Goal: Use online tool/utility: Use online tool/utility

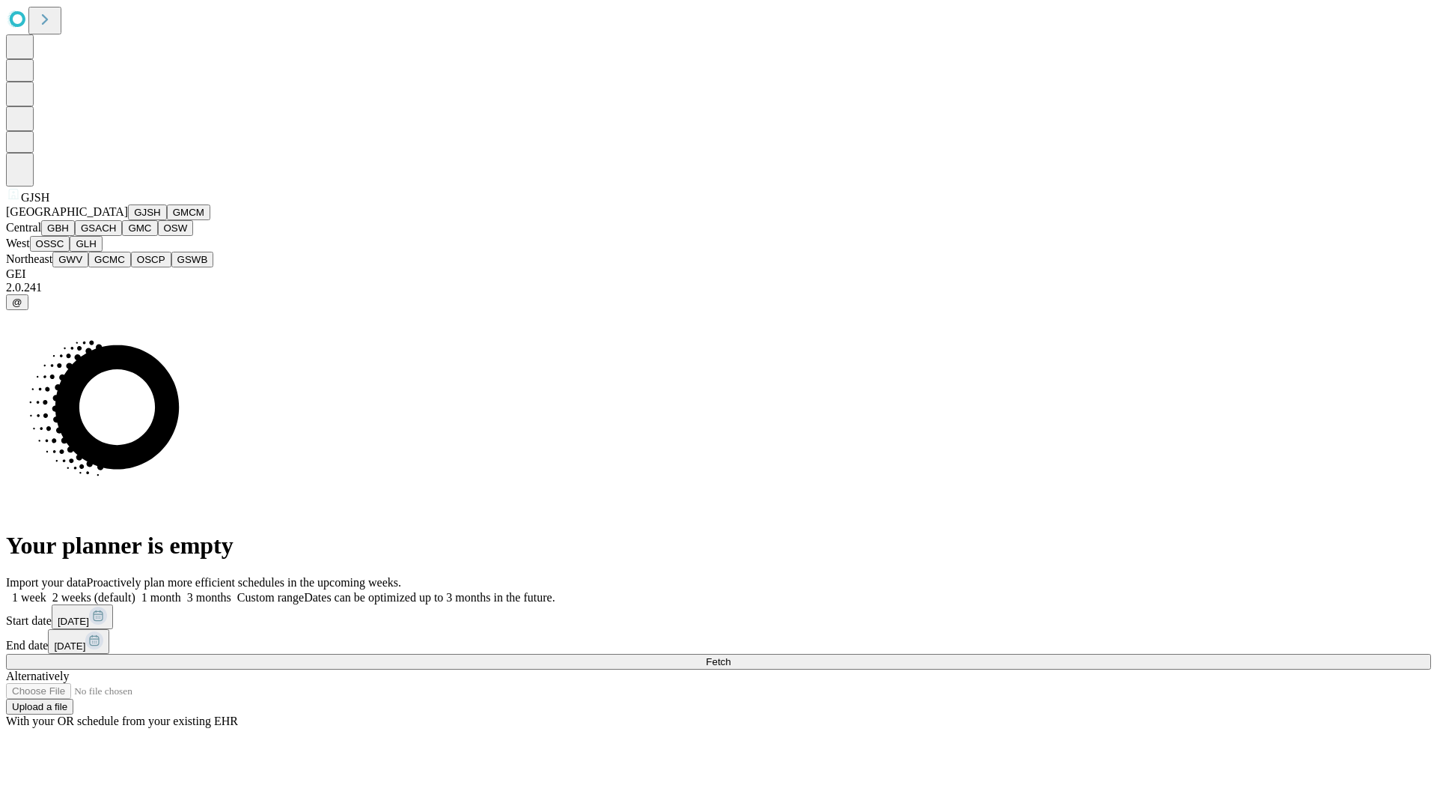
click at [128, 220] on button "GJSH" at bounding box center [147, 212] width 39 height 16
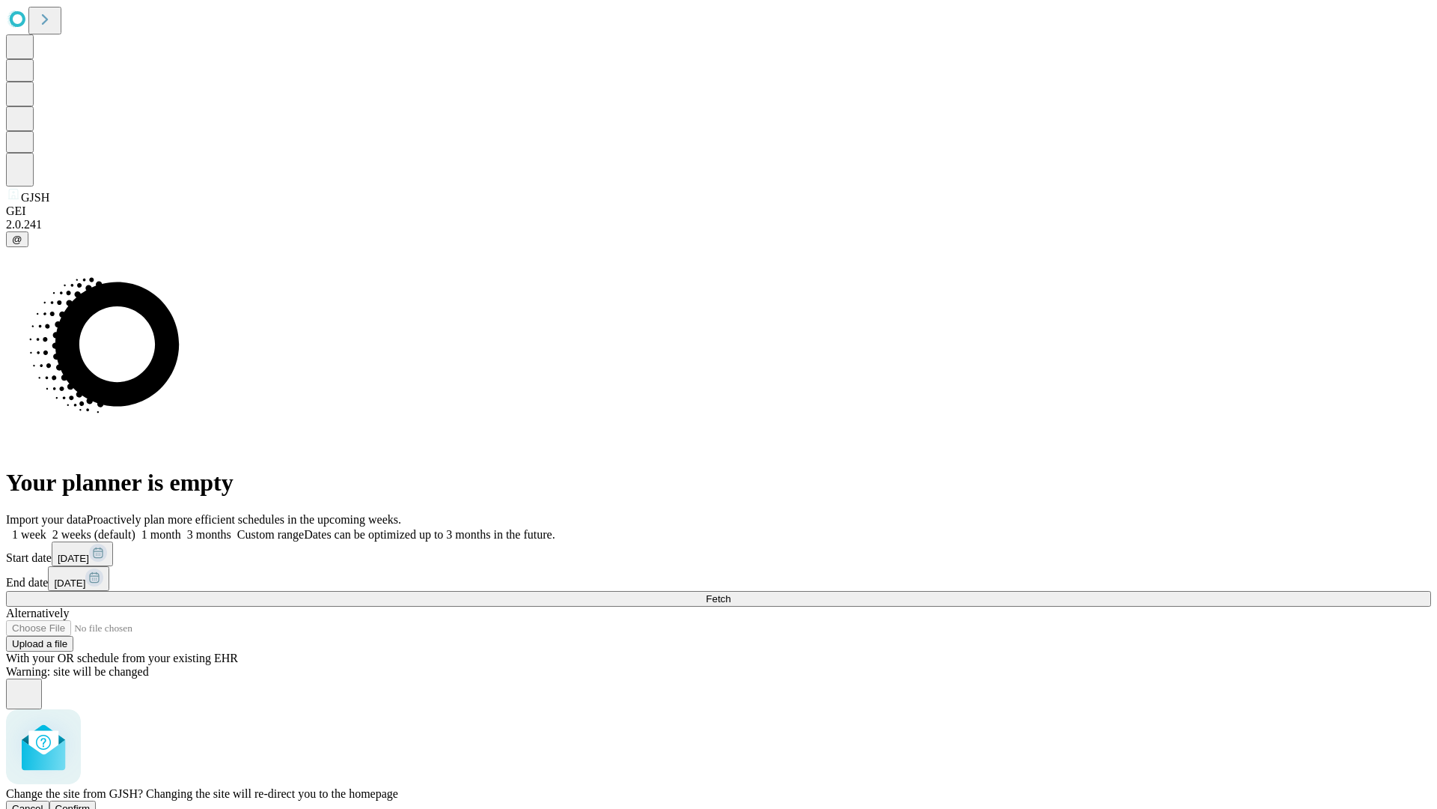
click at [91, 803] on span "Confirm" at bounding box center [72, 808] width 35 height 11
click at [135, 528] on label "2 weeks (default)" at bounding box center [90, 534] width 89 height 13
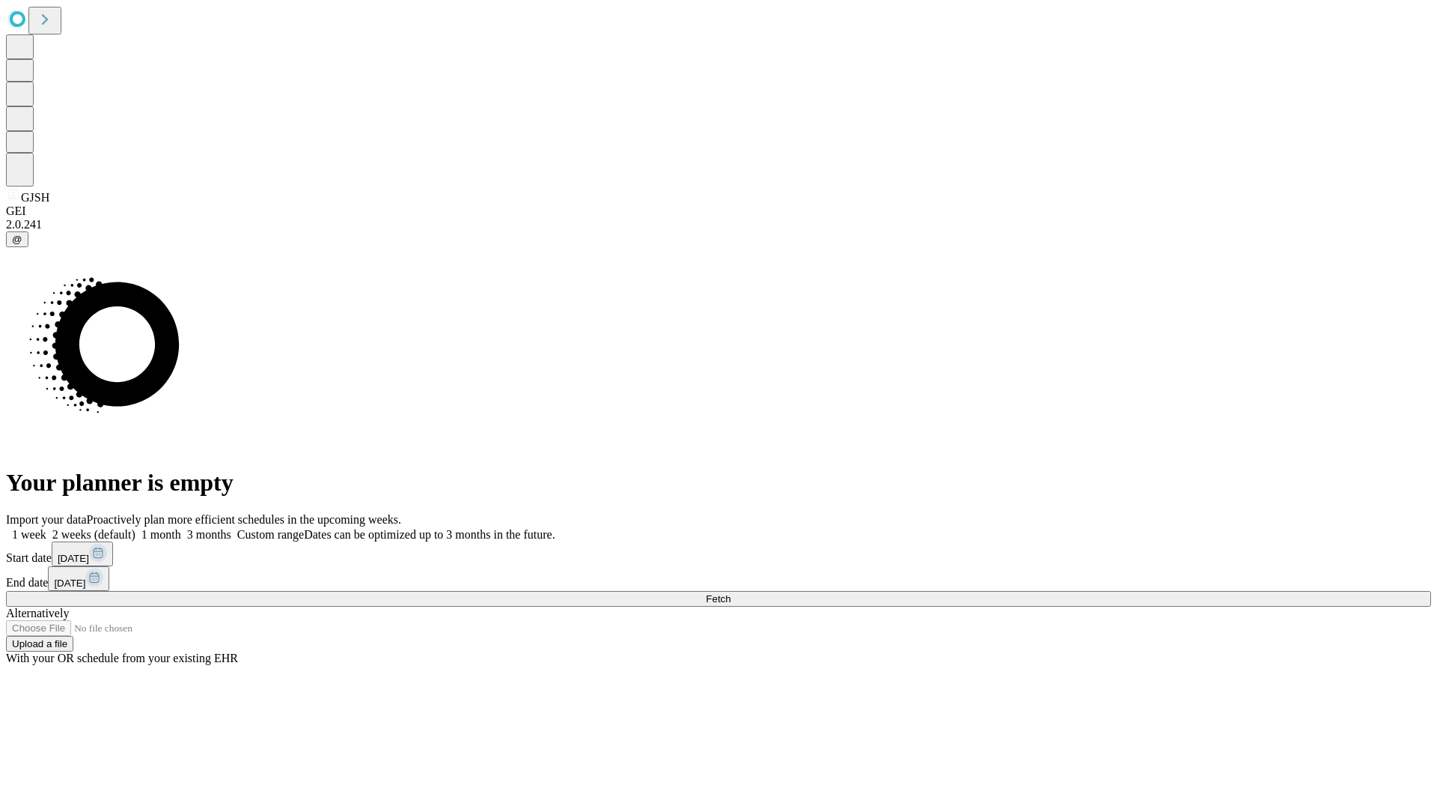
click at [731, 593] on span "Fetch" at bounding box center [718, 598] width 25 height 11
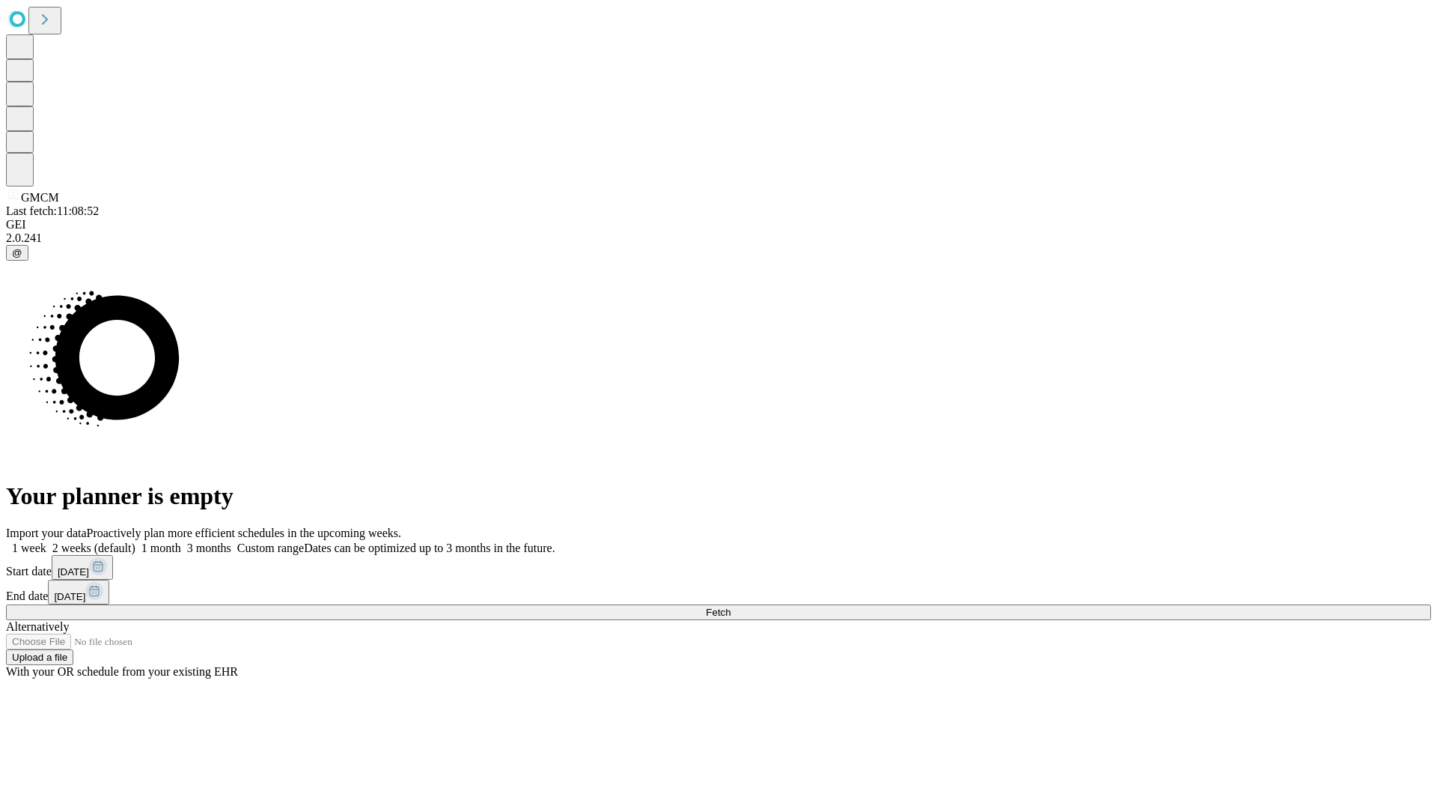
click at [135, 541] on label "2 weeks (default)" at bounding box center [90, 547] width 89 height 13
click at [731, 606] on span "Fetch" at bounding box center [718, 611] width 25 height 11
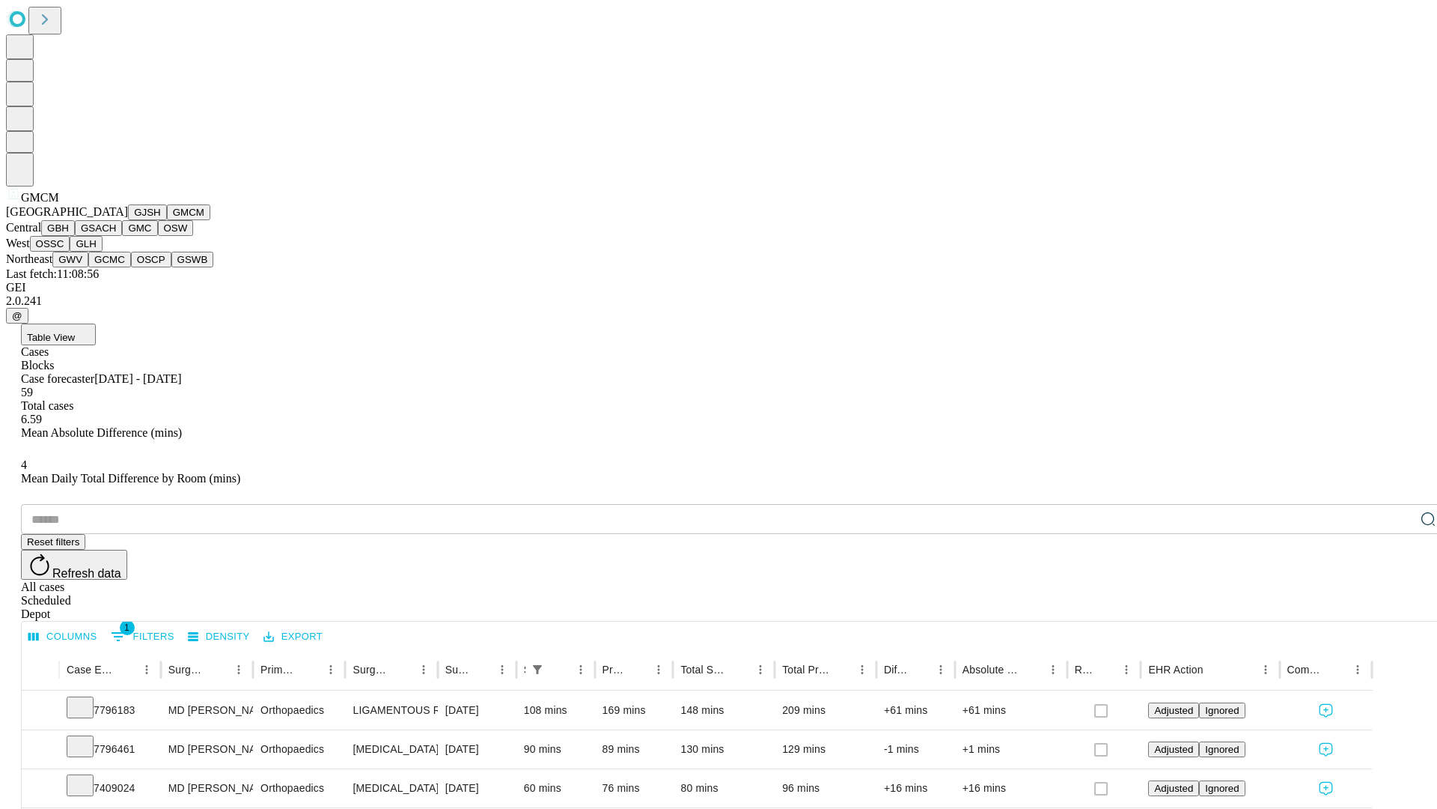
click at [75, 236] on button "GBH" at bounding box center [58, 228] width 34 height 16
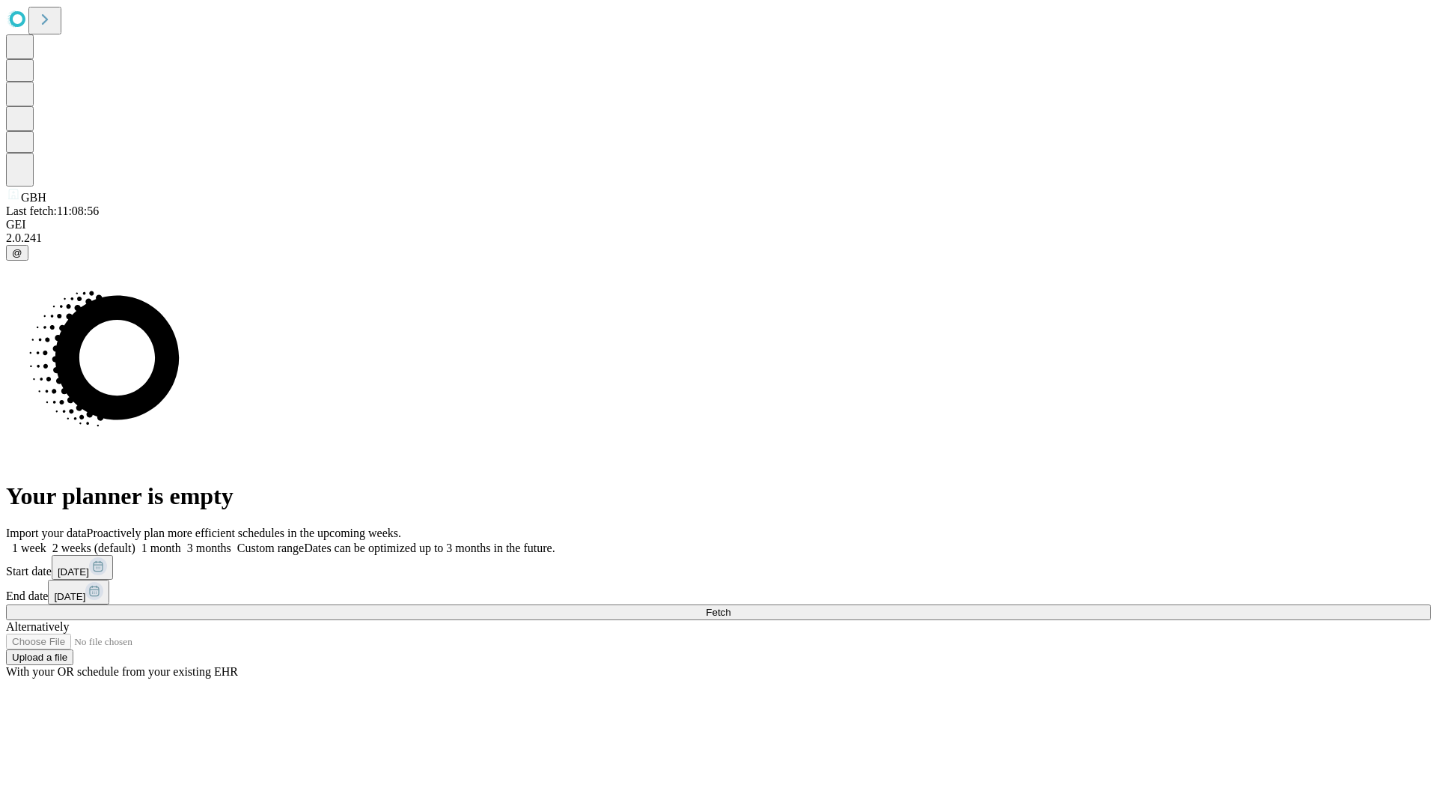
click at [135, 541] on label "2 weeks (default)" at bounding box center [90, 547] width 89 height 13
click at [731, 606] on span "Fetch" at bounding box center [718, 611] width 25 height 11
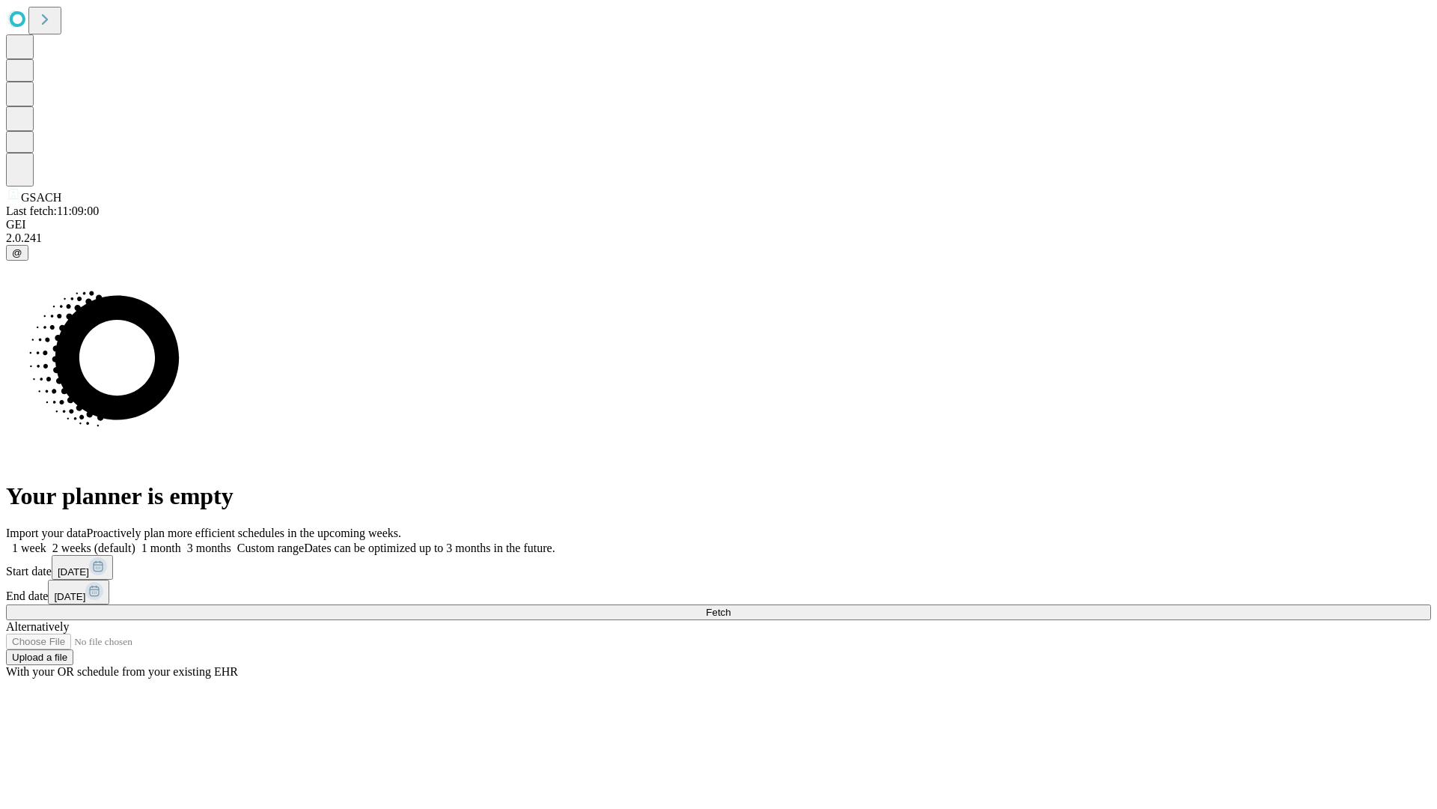
click at [135, 541] on label "2 weeks (default)" at bounding box center [90, 547] width 89 height 13
click at [731, 606] on span "Fetch" at bounding box center [718, 611] width 25 height 11
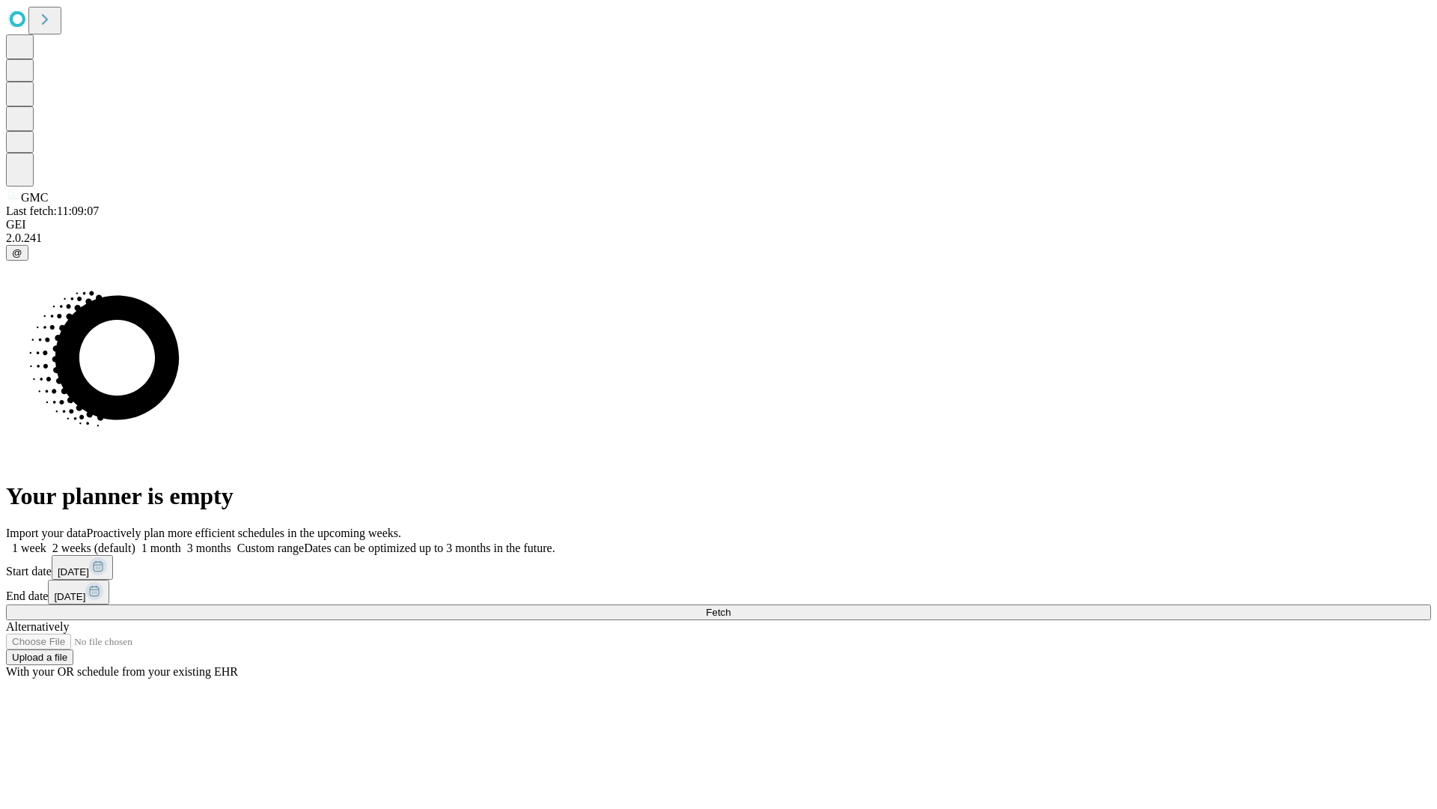
click at [135, 541] on label "2 weeks (default)" at bounding box center [90, 547] width 89 height 13
click at [731, 606] on span "Fetch" at bounding box center [718, 611] width 25 height 11
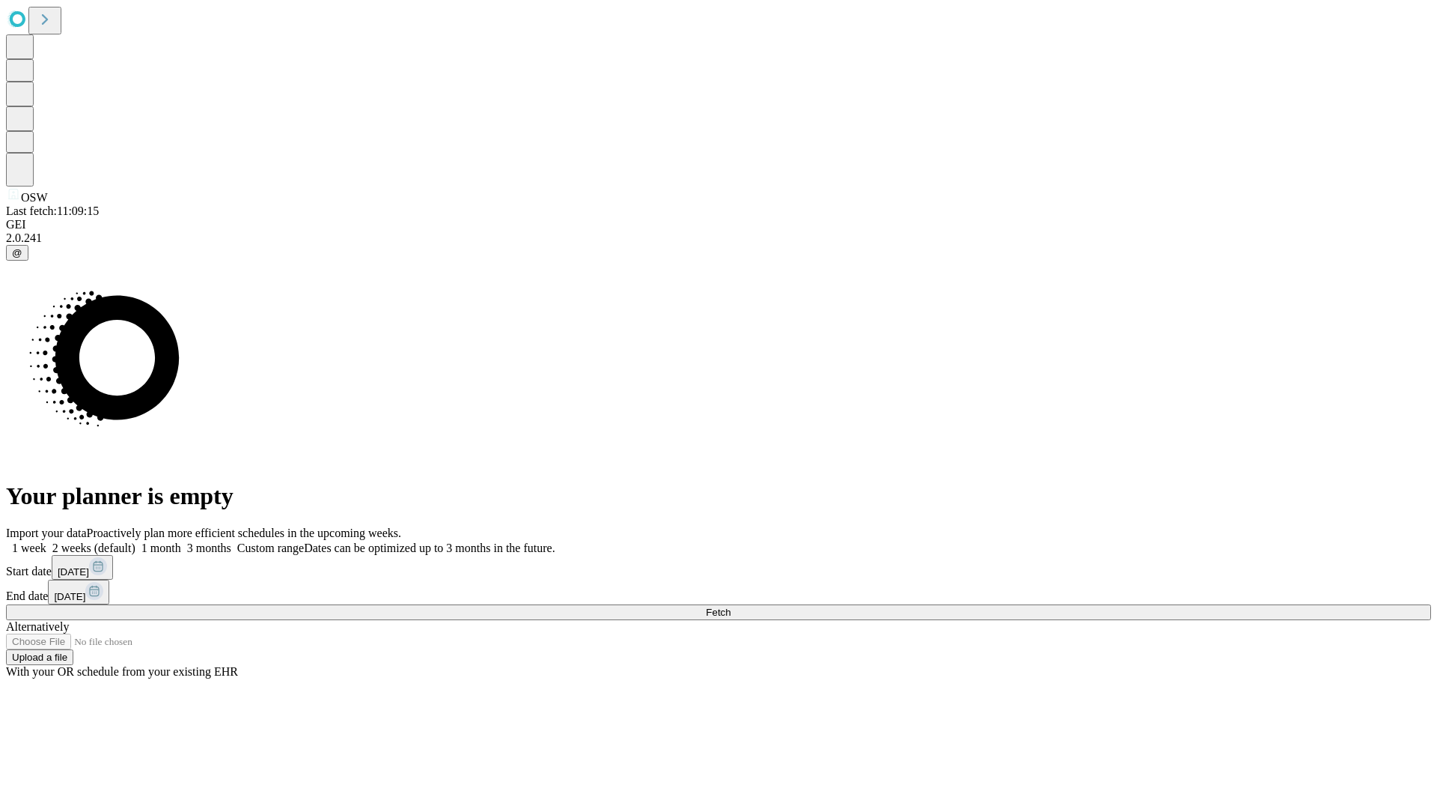
click at [135, 541] on label "2 weeks (default)" at bounding box center [90, 547] width 89 height 13
click at [731, 606] on span "Fetch" at bounding box center [718, 611] width 25 height 11
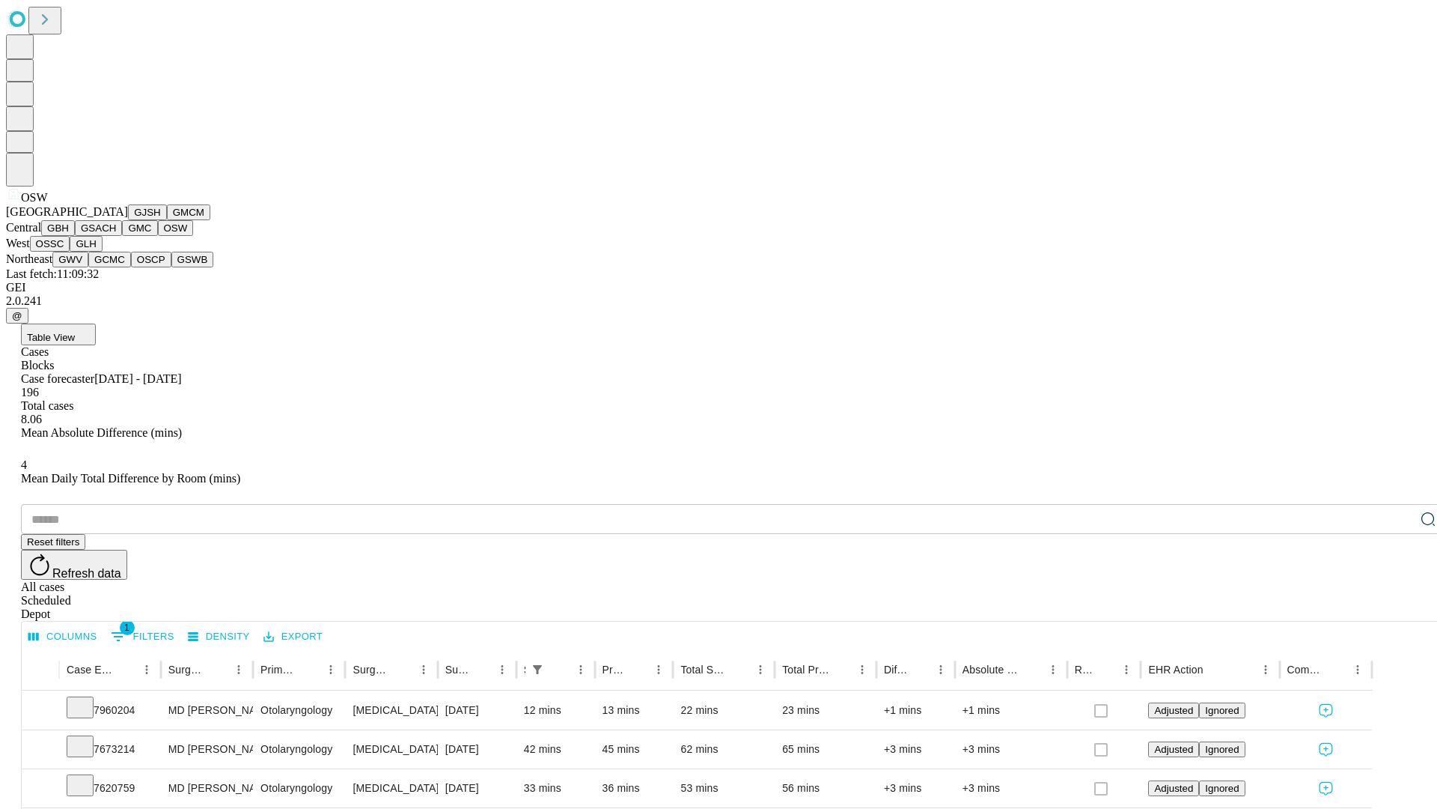
click at [70, 252] on button "OSSC" at bounding box center [50, 244] width 40 height 16
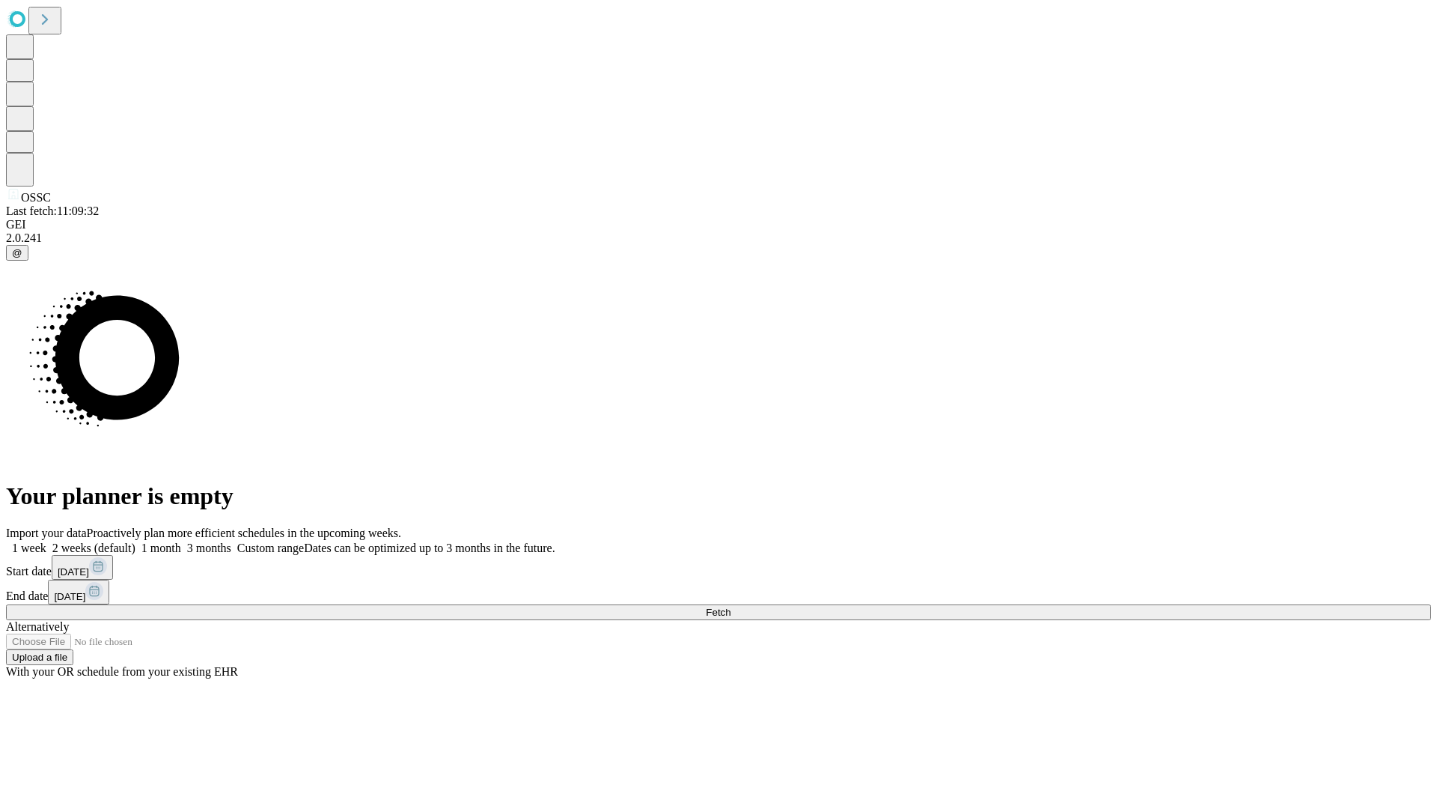
click at [135, 541] on label "2 weeks (default)" at bounding box center [90, 547] width 89 height 13
click at [731, 606] on span "Fetch" at bounding box center [718, 611] width 25 height 11
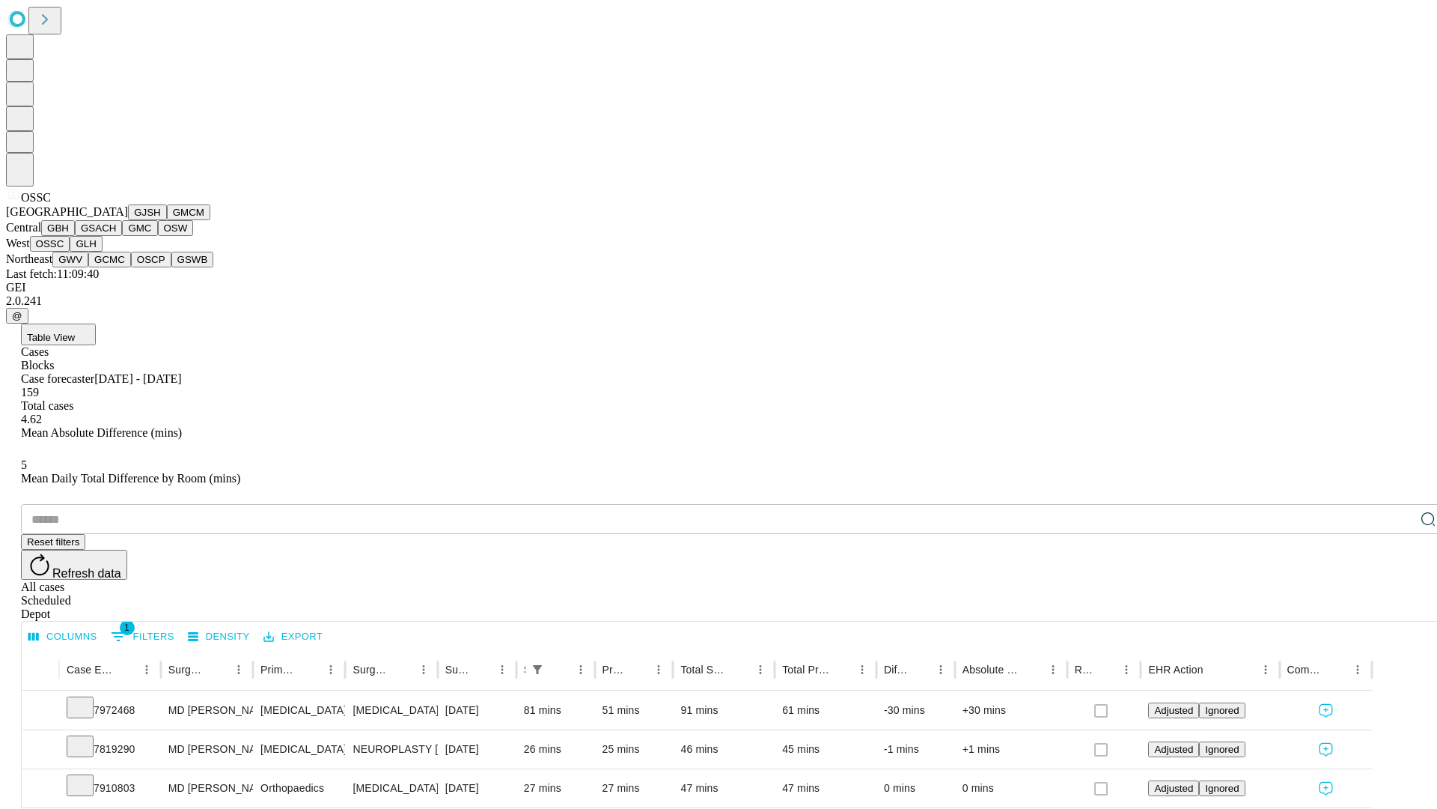
click at [102, 252] on button "GLH" at bounding box center [86, 244] width 32 height 16
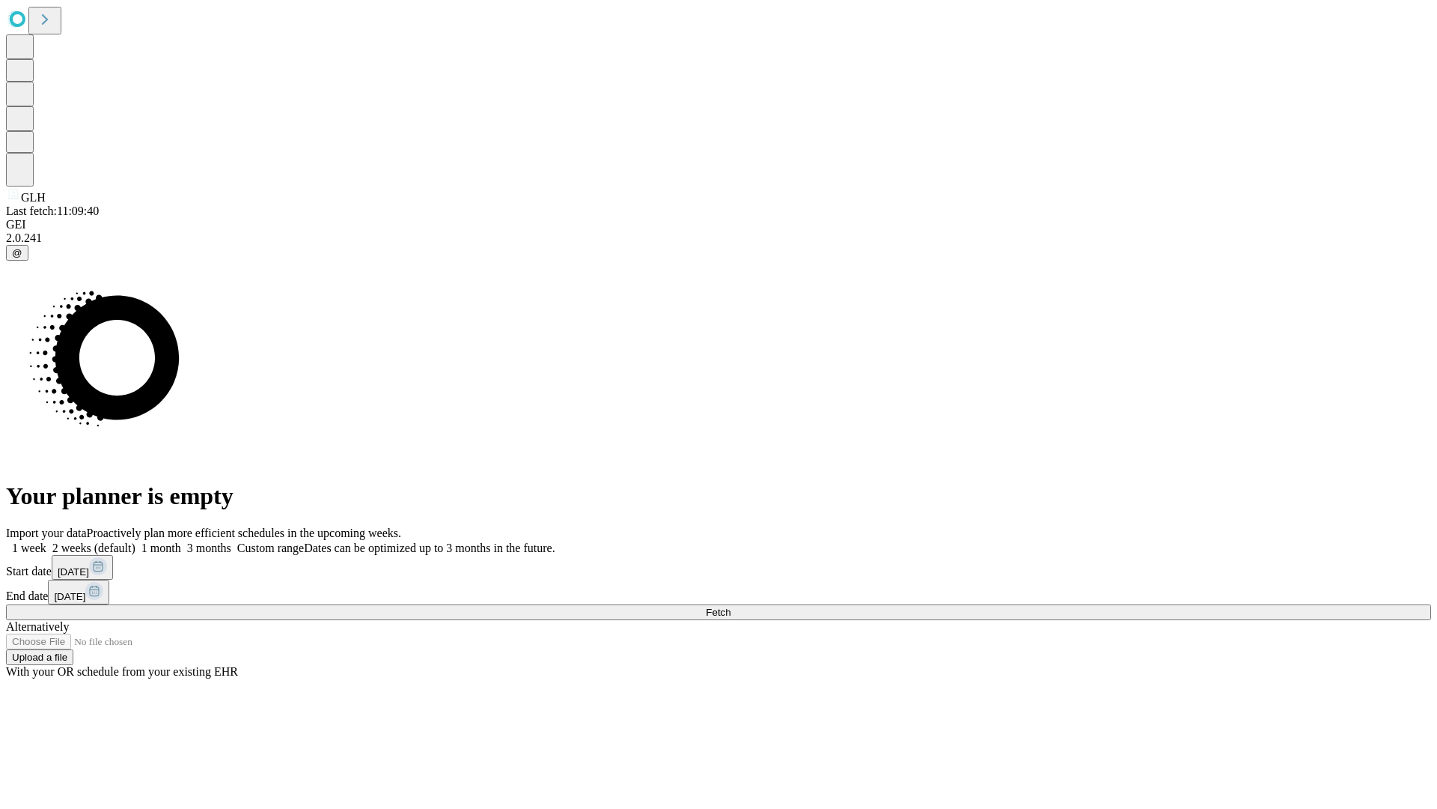
click at [135, 541] on label "2 weeks (default)" at bounding box center [90, 547] width 89 height 13
click at [731, 606] on span "Fetch" at bounding box center [718, 611] width 25 height 11
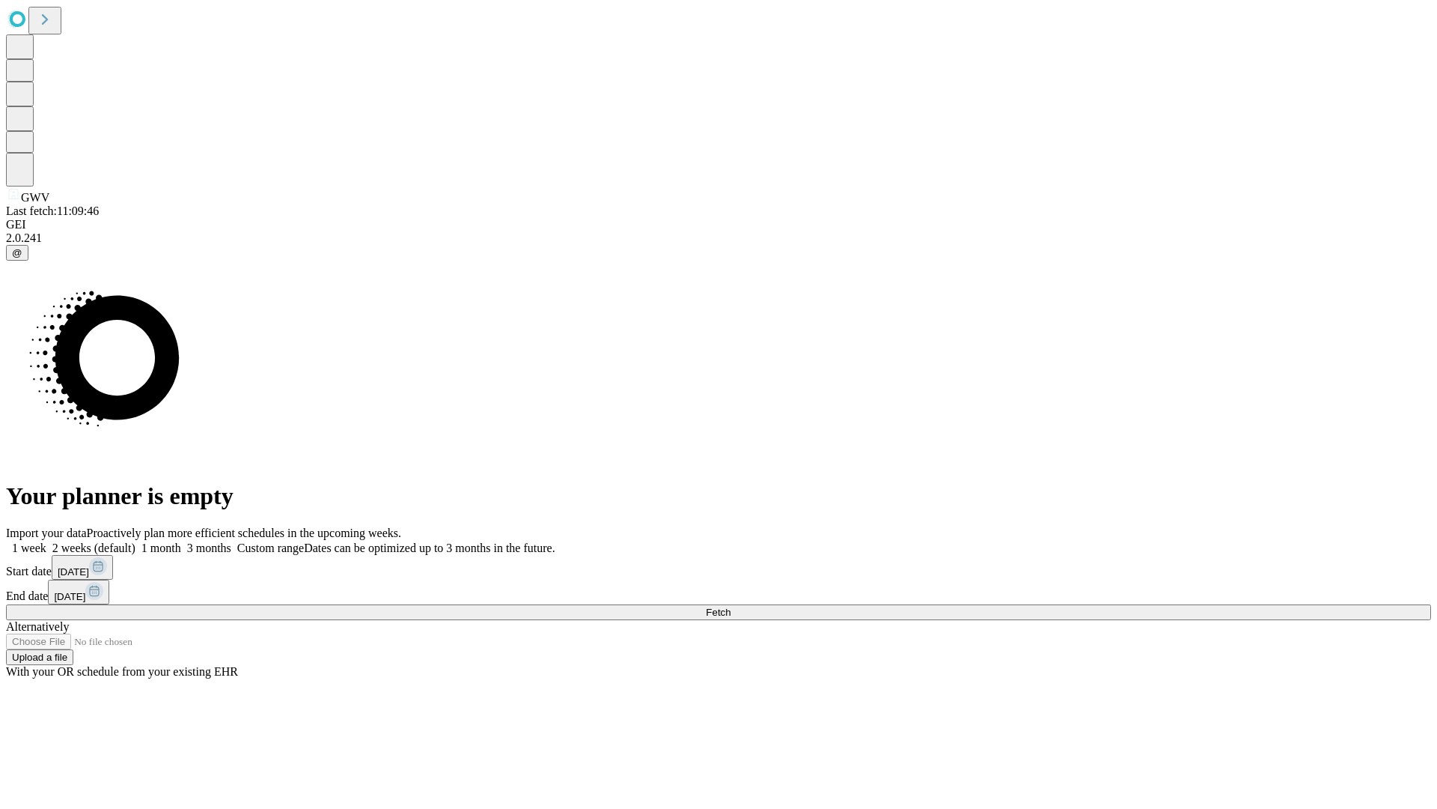
click at [135, 541] on label "2 weeks (default)" at bounding box center [90, 547] width 89 height 13
click at [731, 606] on span "Fetch" at bounding box center [718, 611] width 25 height 11
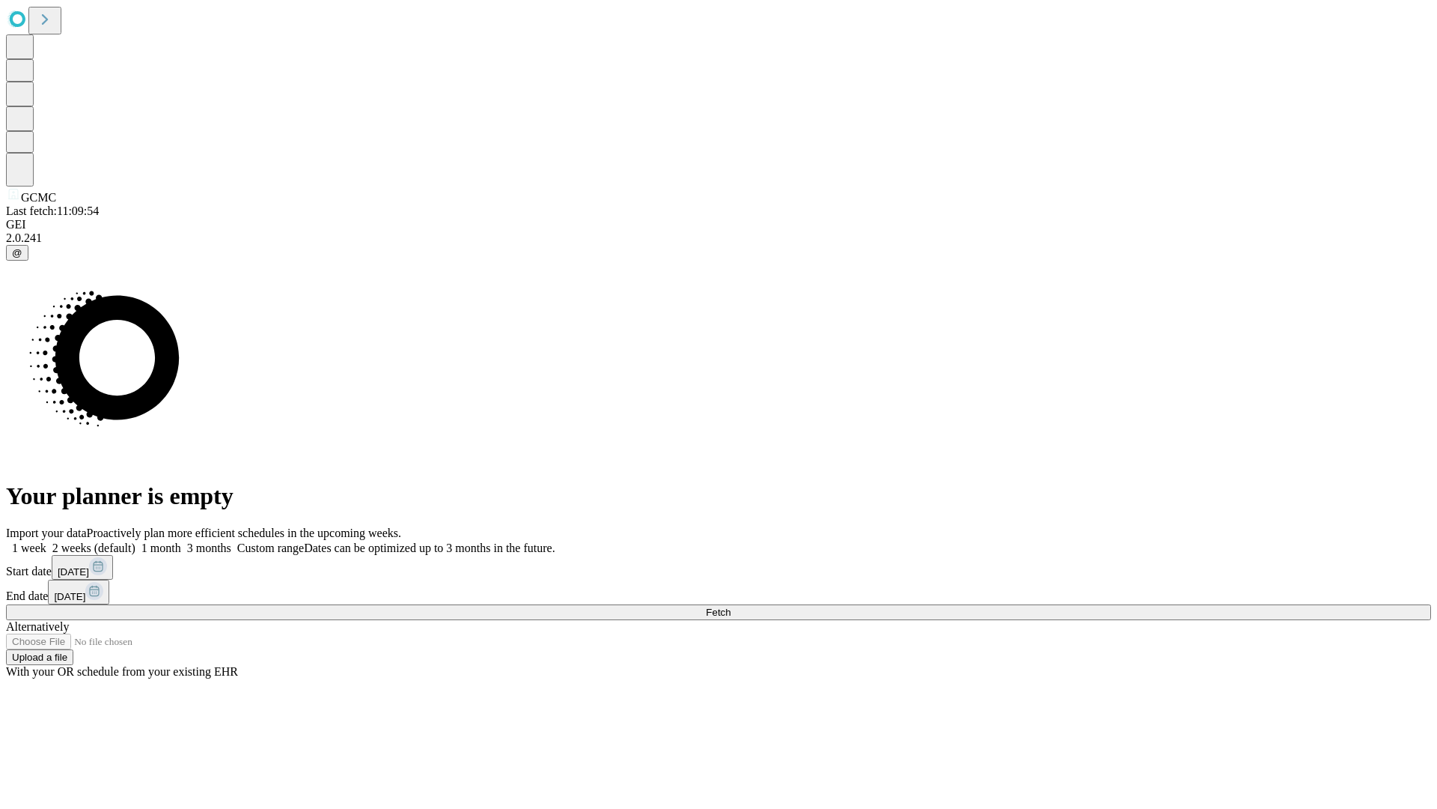
click at [135, 541] on label "2 weeks (default)" at bounding box center [90, 547] width 89 height 13
click at [731, 606] on span "Fetch" at bounding box center [718, 611] width 25 height 11
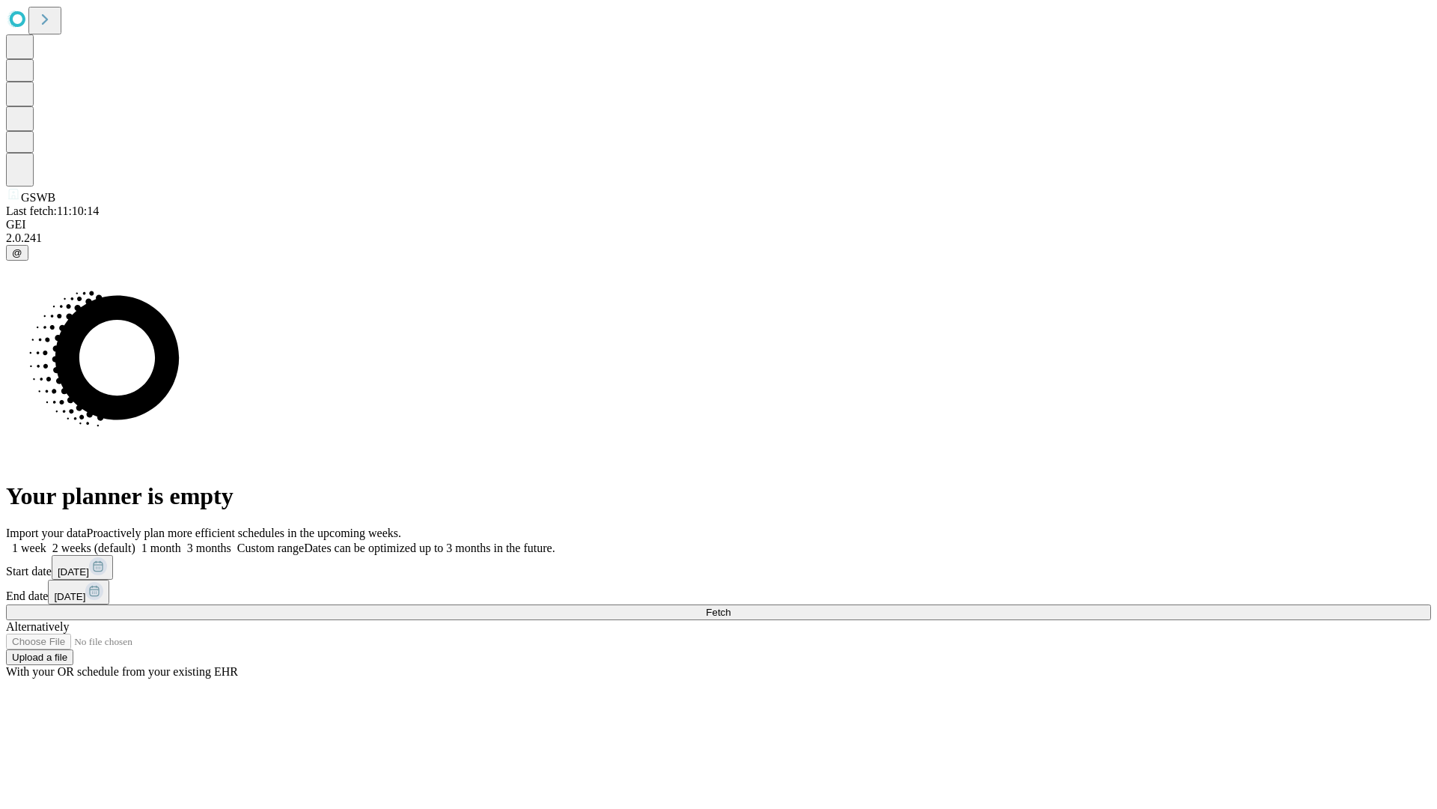
click at [135, 541] on label "2 weeks (default)" at bounding box center [90, 547] width 89 height 13
click at [731, 606] on span "Fetch" at bounding box center [718, 611] width 25 height 11
